Goal: Transaction & Acquisition: Purchase product/service

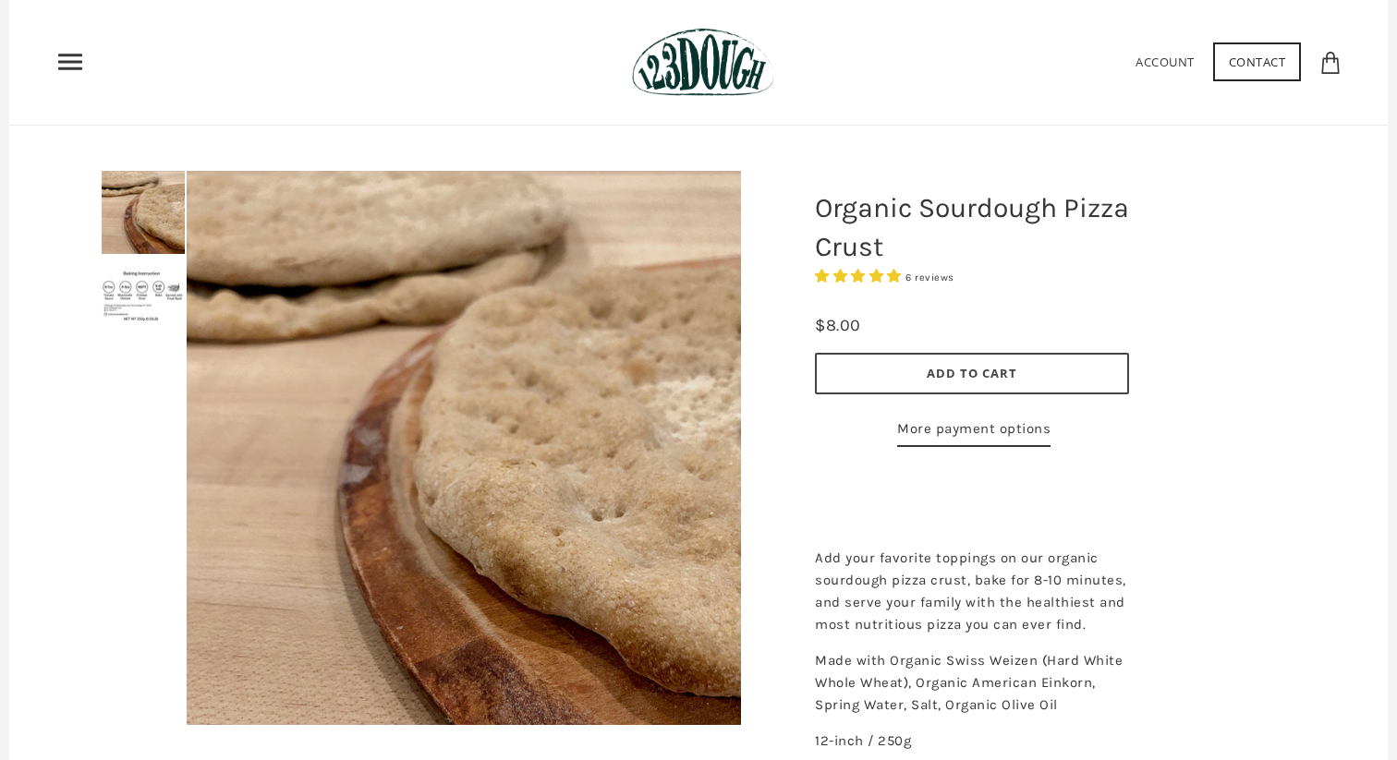
scroll to position [84, 0]
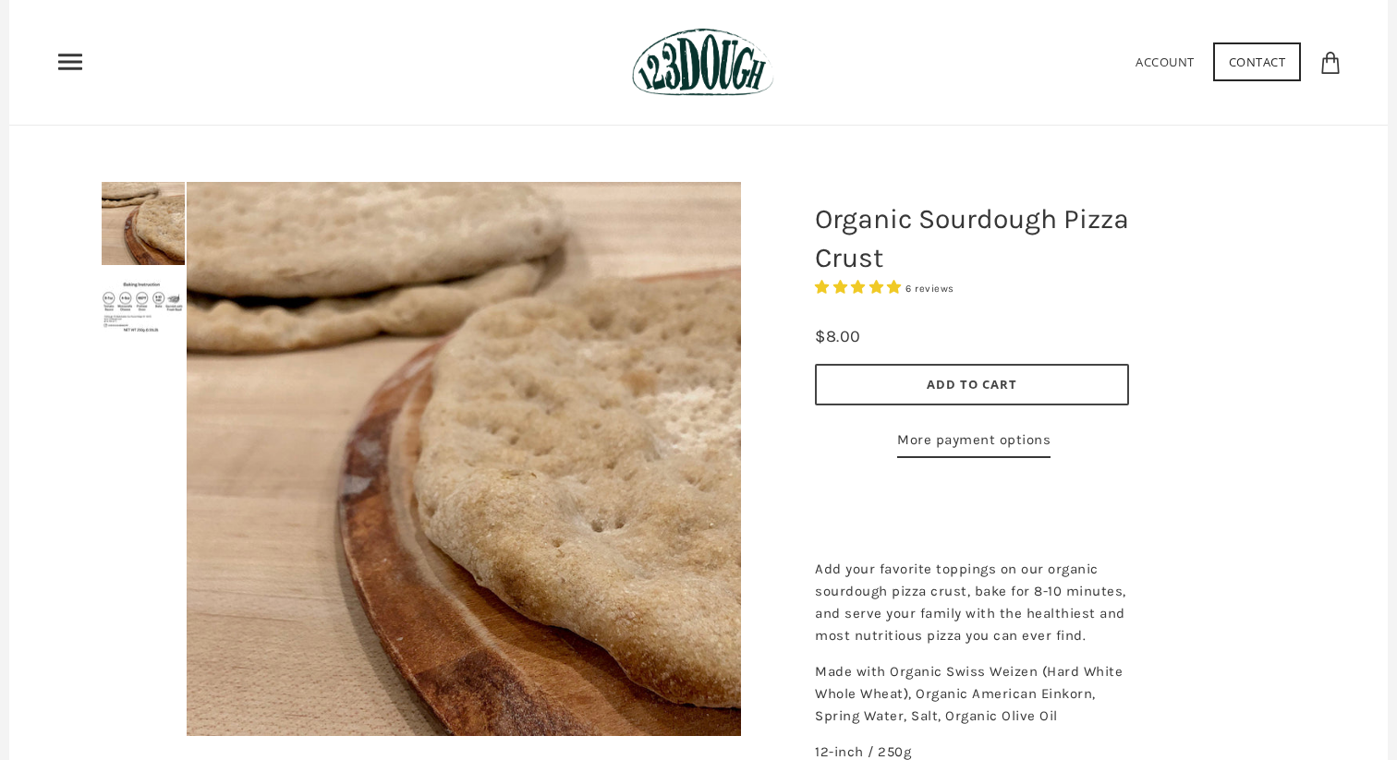
click at [137, 301] on img at bounding box center [143, 306] width 83 height 54
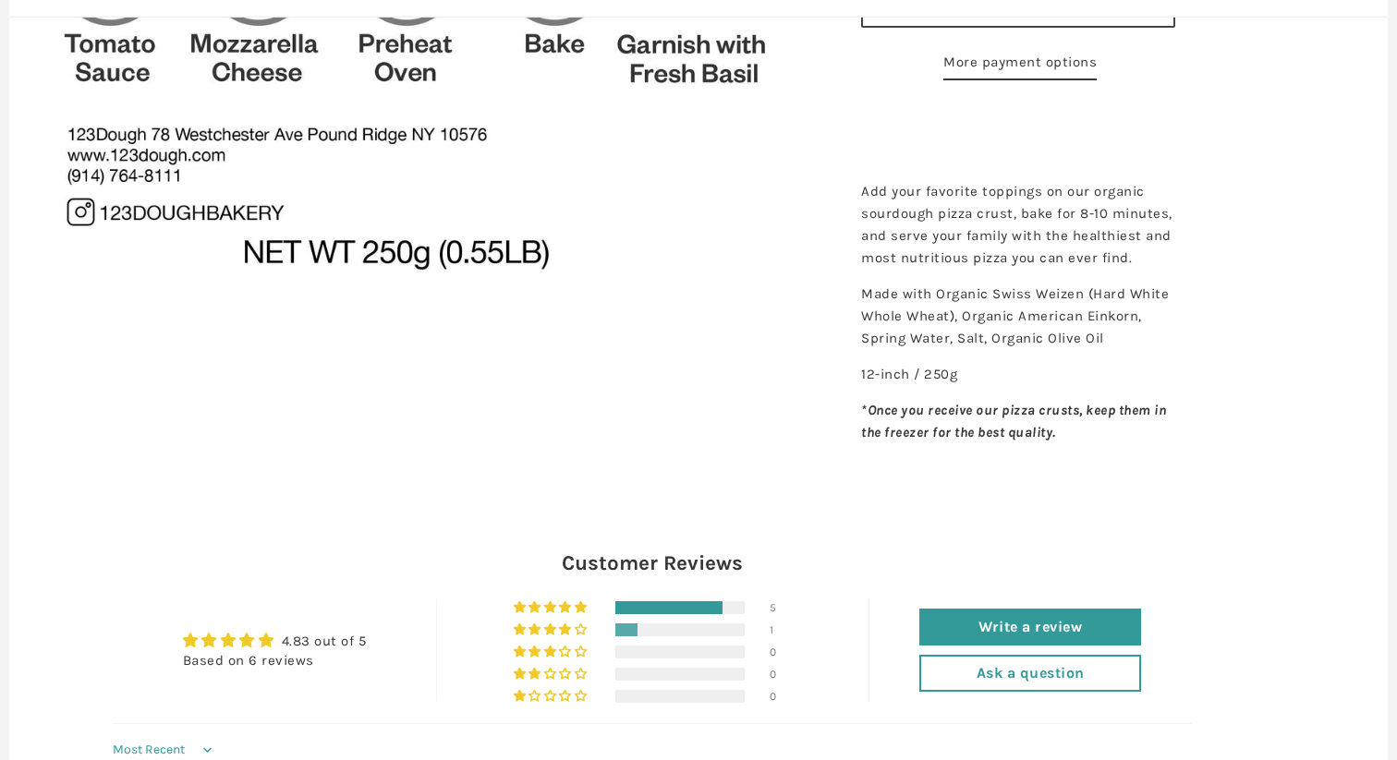
scroll to position [0, 0]
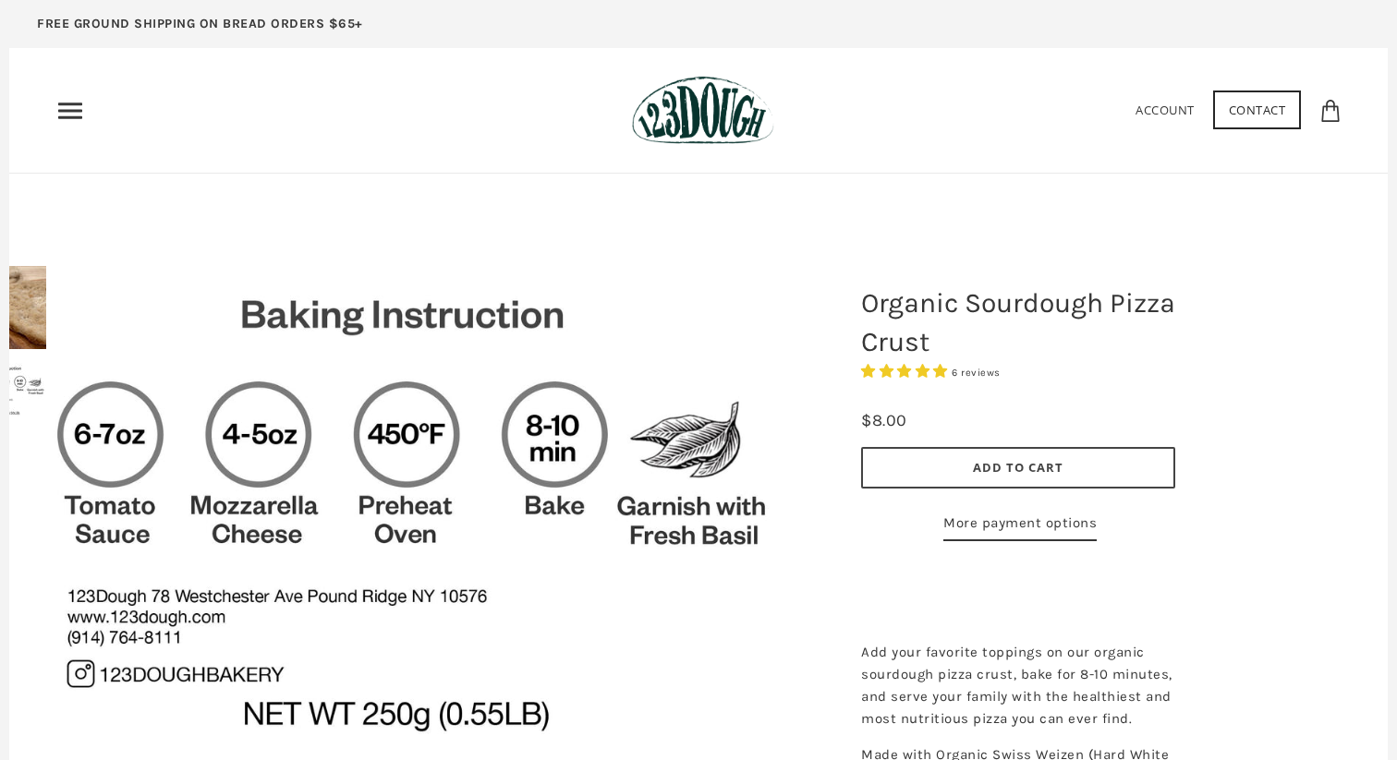
click at [1008, 463] on span "Add to Cart" at bounding box center [1018, 467] width 91 height 17
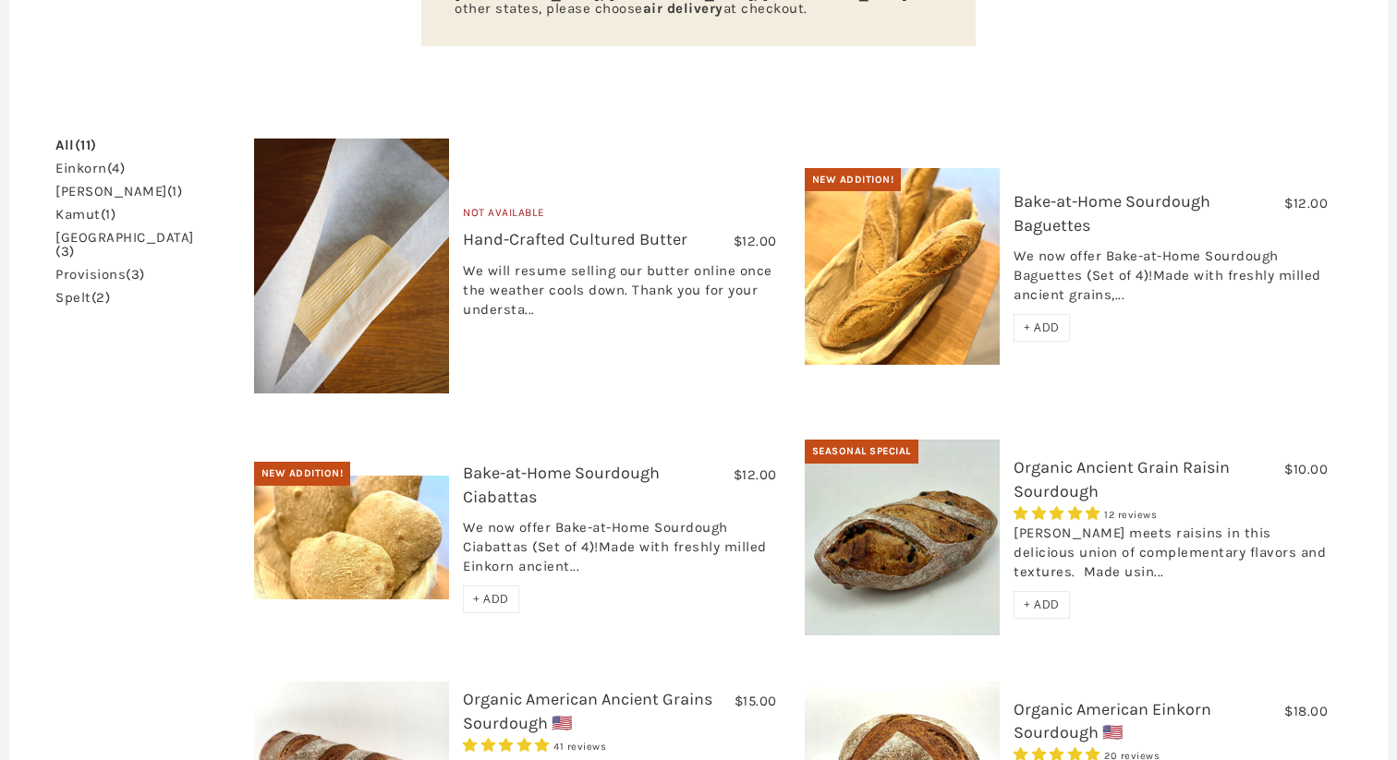
scroll to position [461, 0]
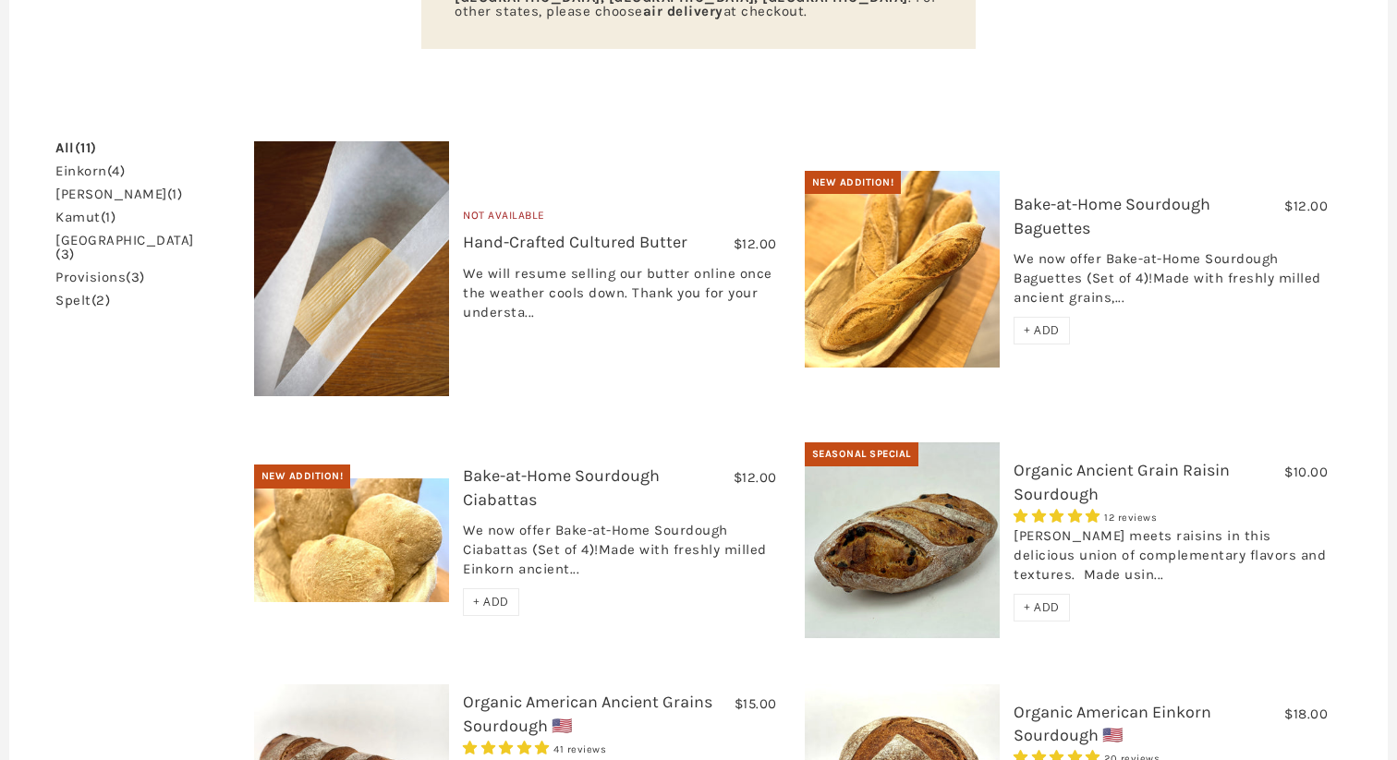
click at [1036, 322] on span "+ ADD" at bounding box center [1042, 330] width 36 height 16
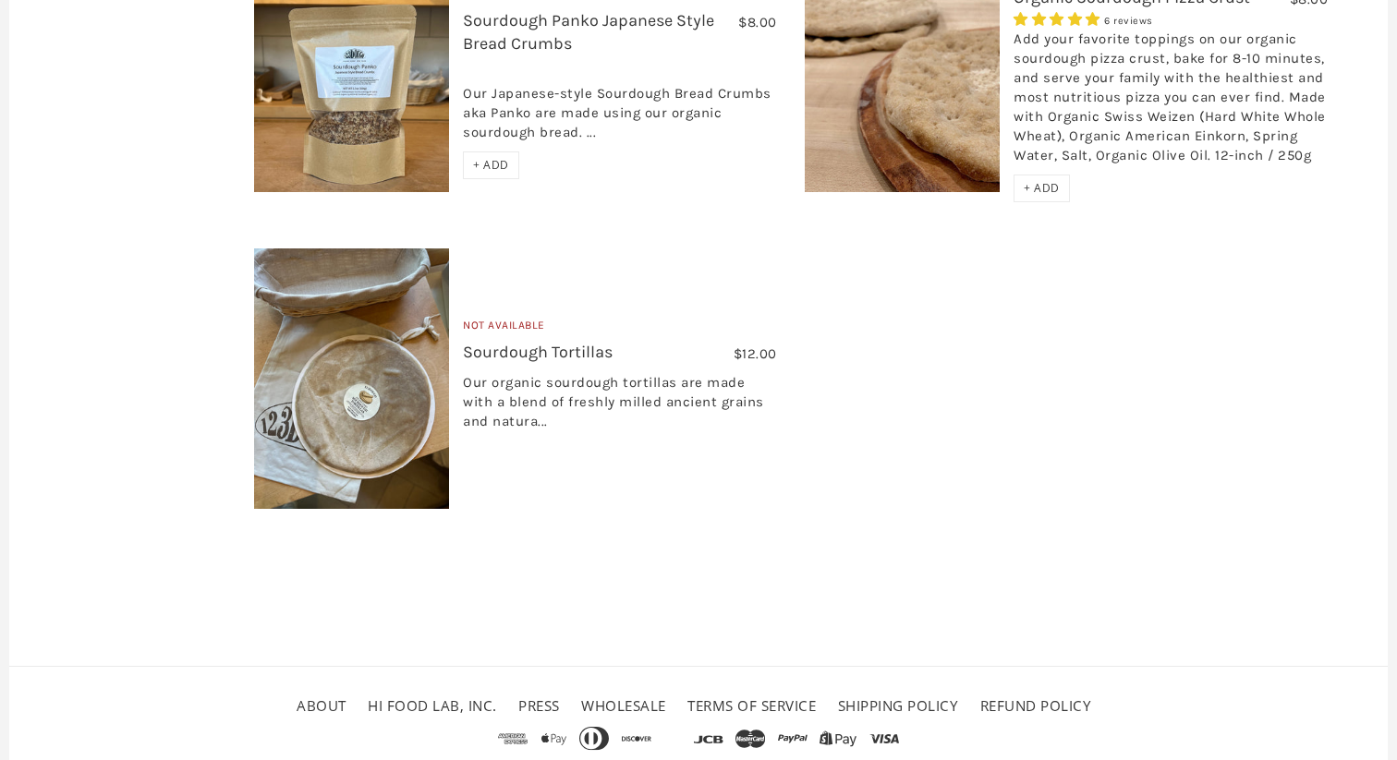
scroll to position [1643, 0]
click at [354, 357] on img at bounding box center [352, 378] width 196 height 261
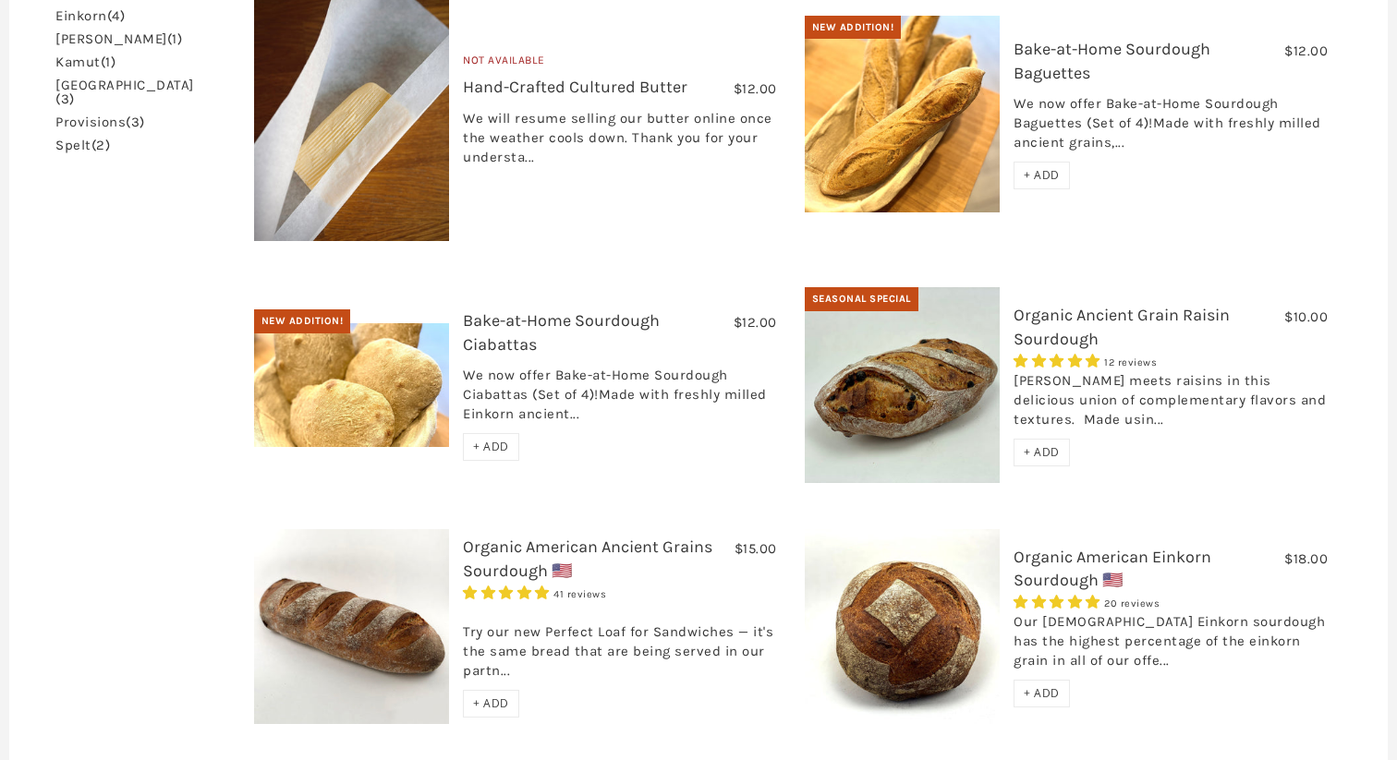
scroll to position [617, 0]
click at [421, 563] on img at bounding box center [352, 626] width 196 height 196
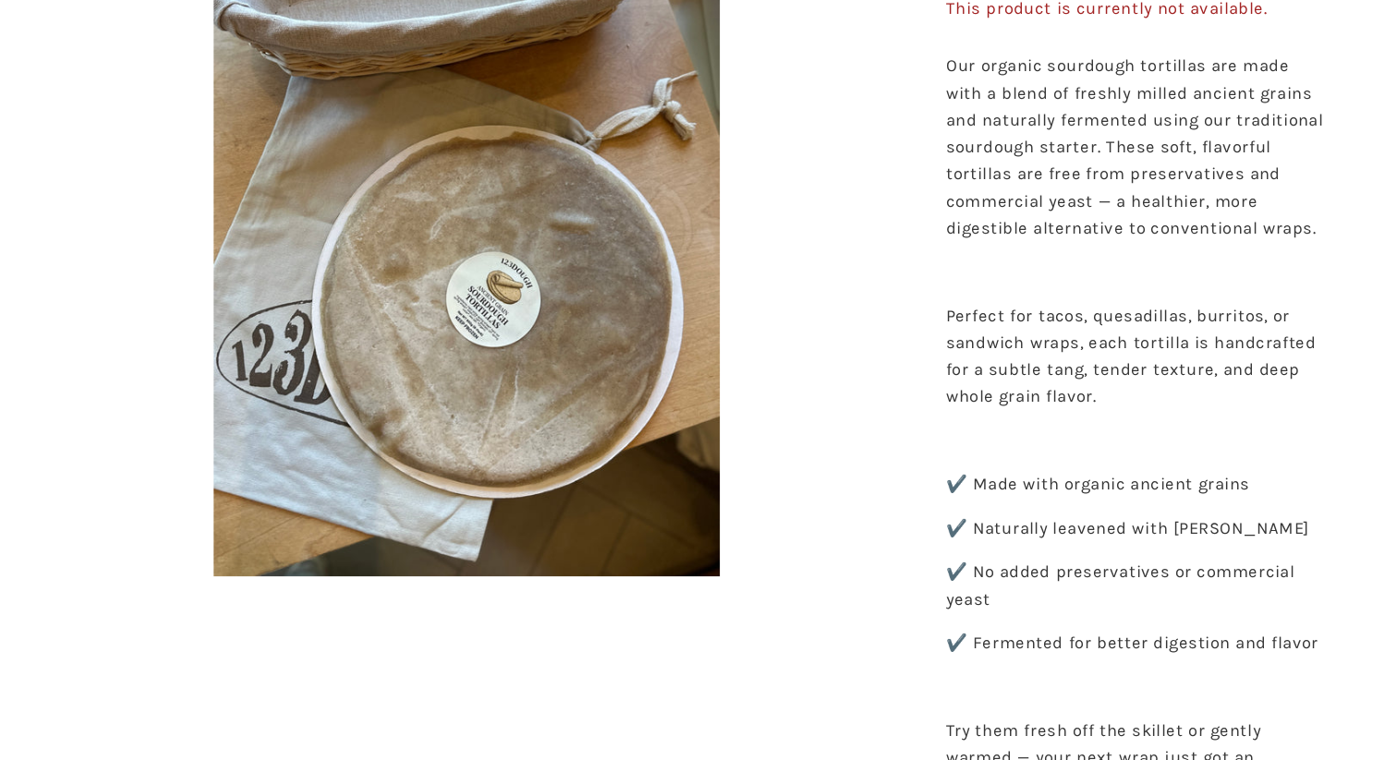
scroll to position [211, 0]
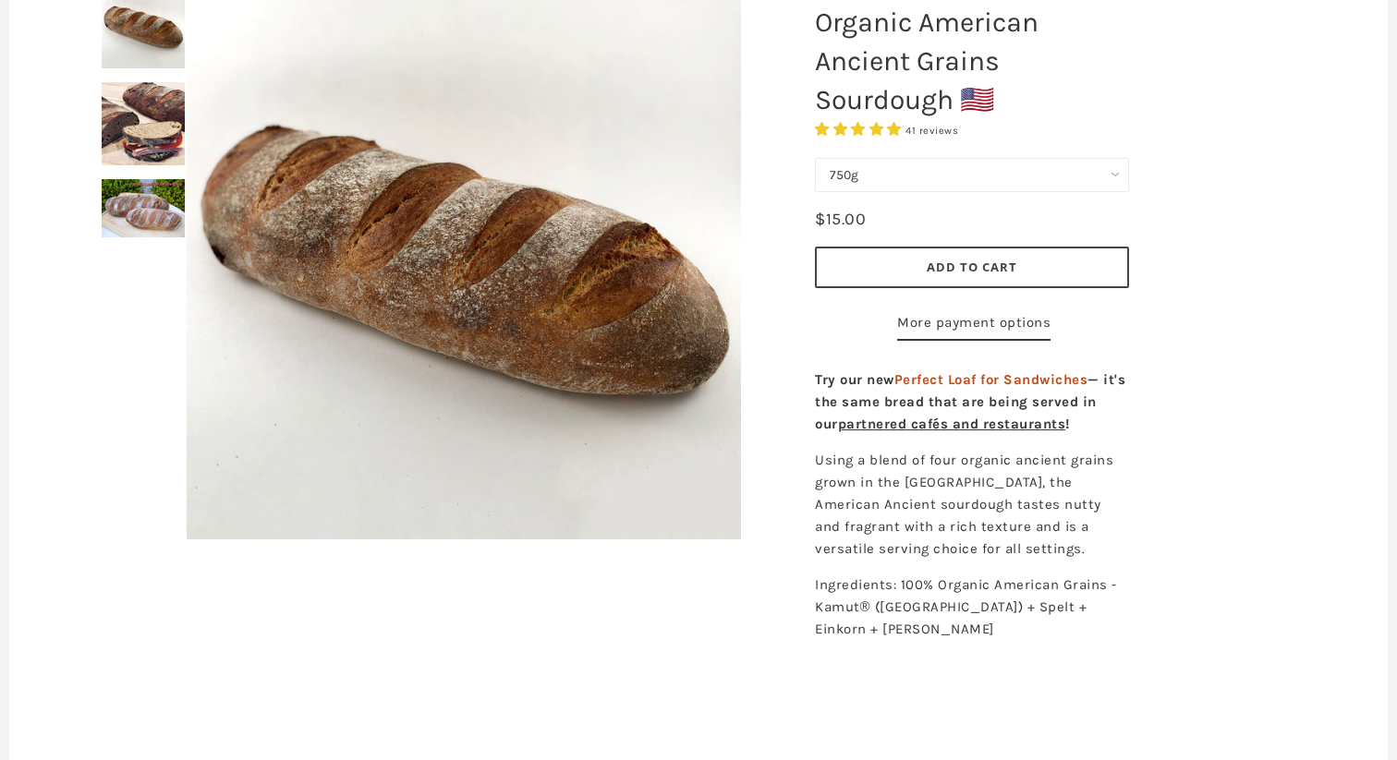
scroll to position [273, 0]
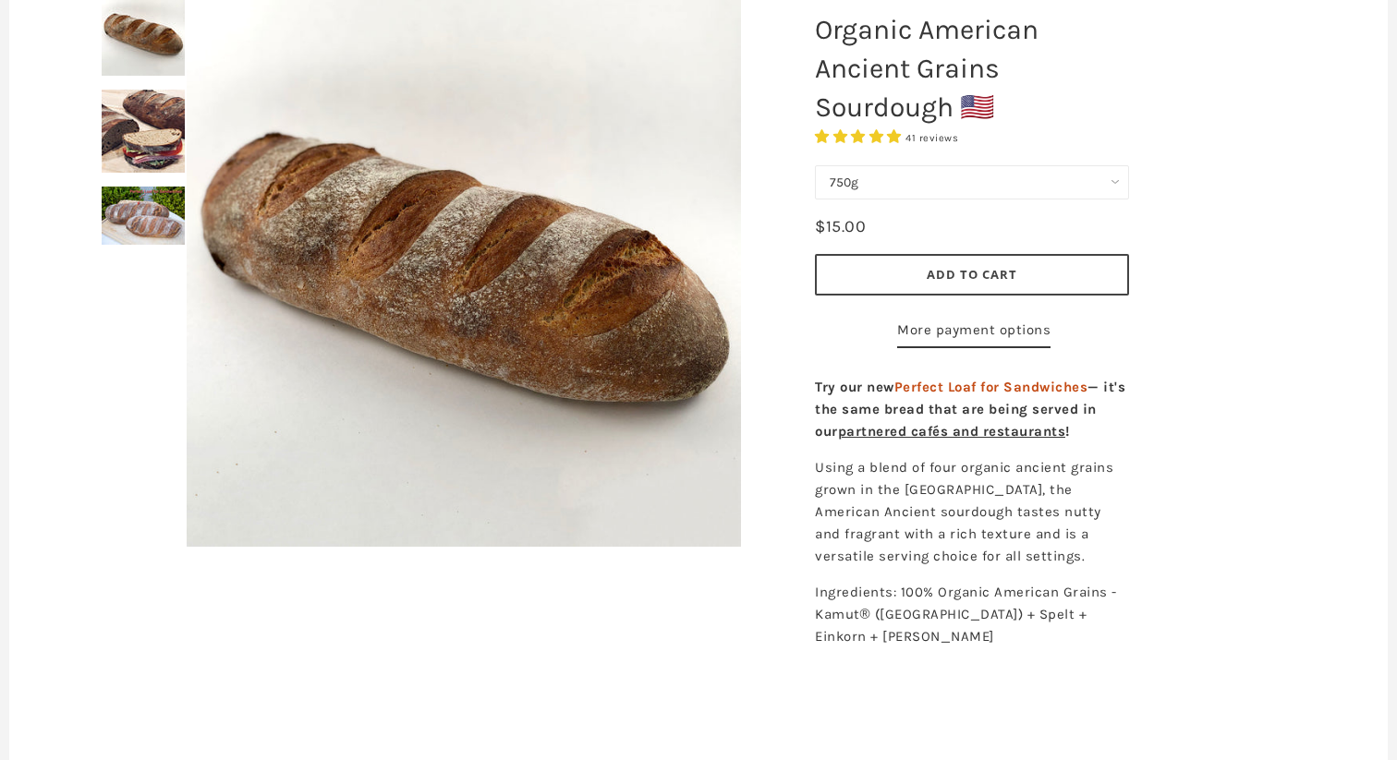
click at [149, 137] on div at bounding box center [463, 269] width 647 height 647
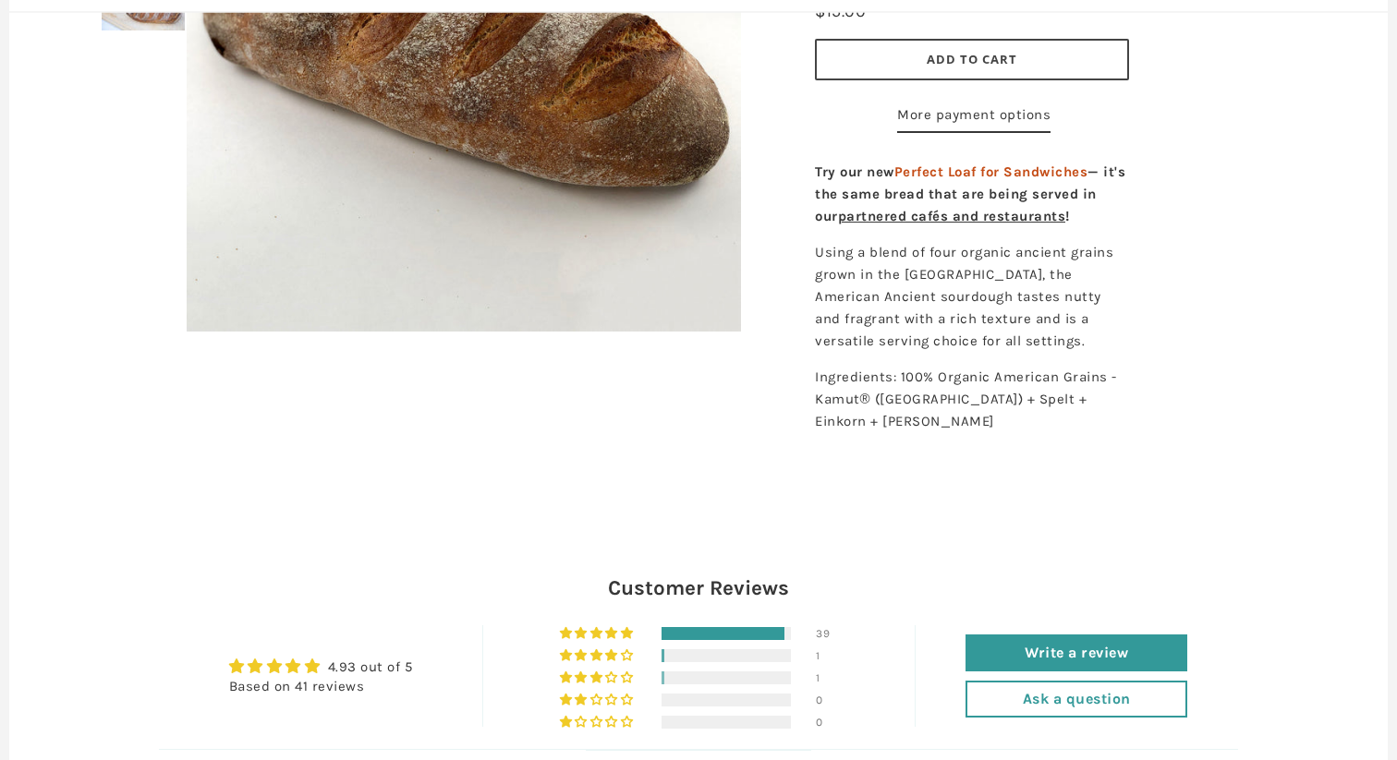
scroll to position [0, 0]
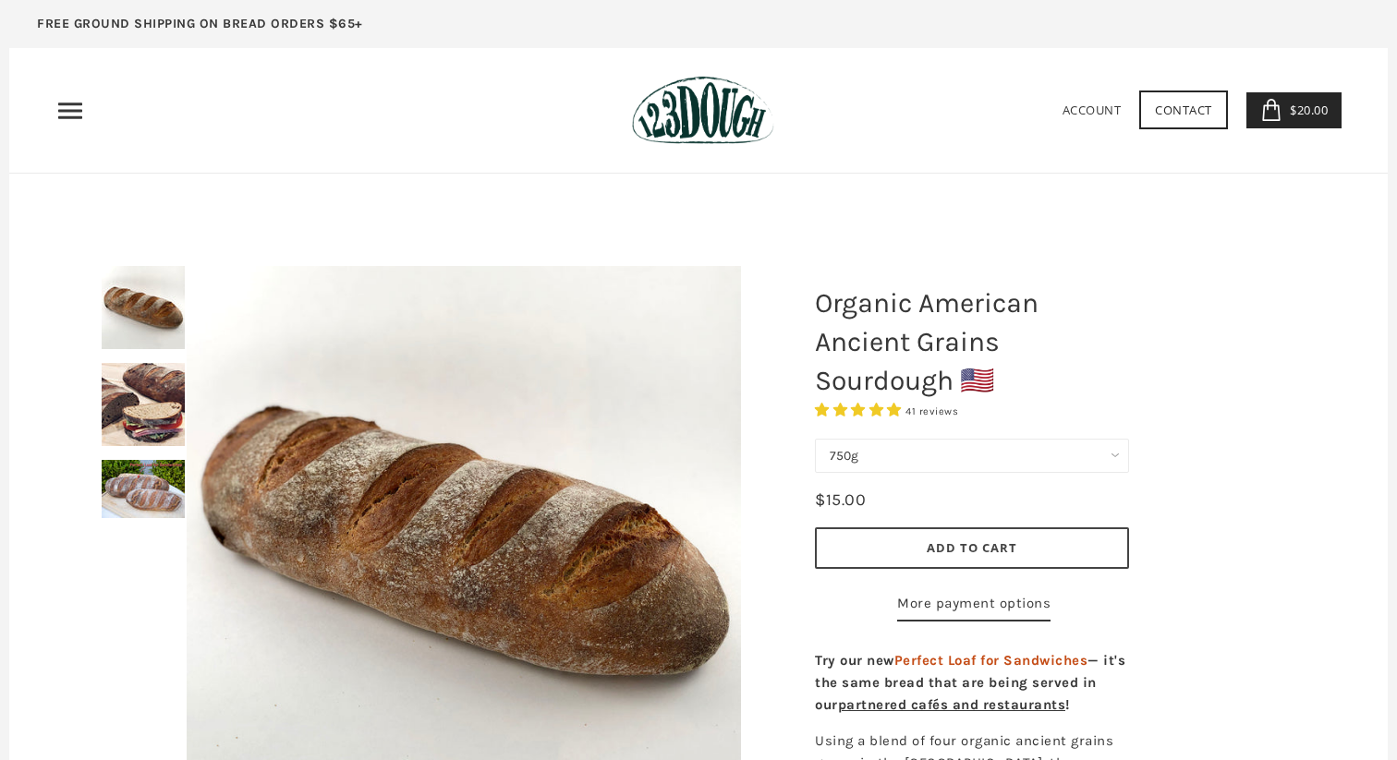
click at [1296, 107] on span "$20.00" at bounding box center [1306, 110] width 42 height 17
